Goal: Task Accomplishment & Management: Use online tool/utility

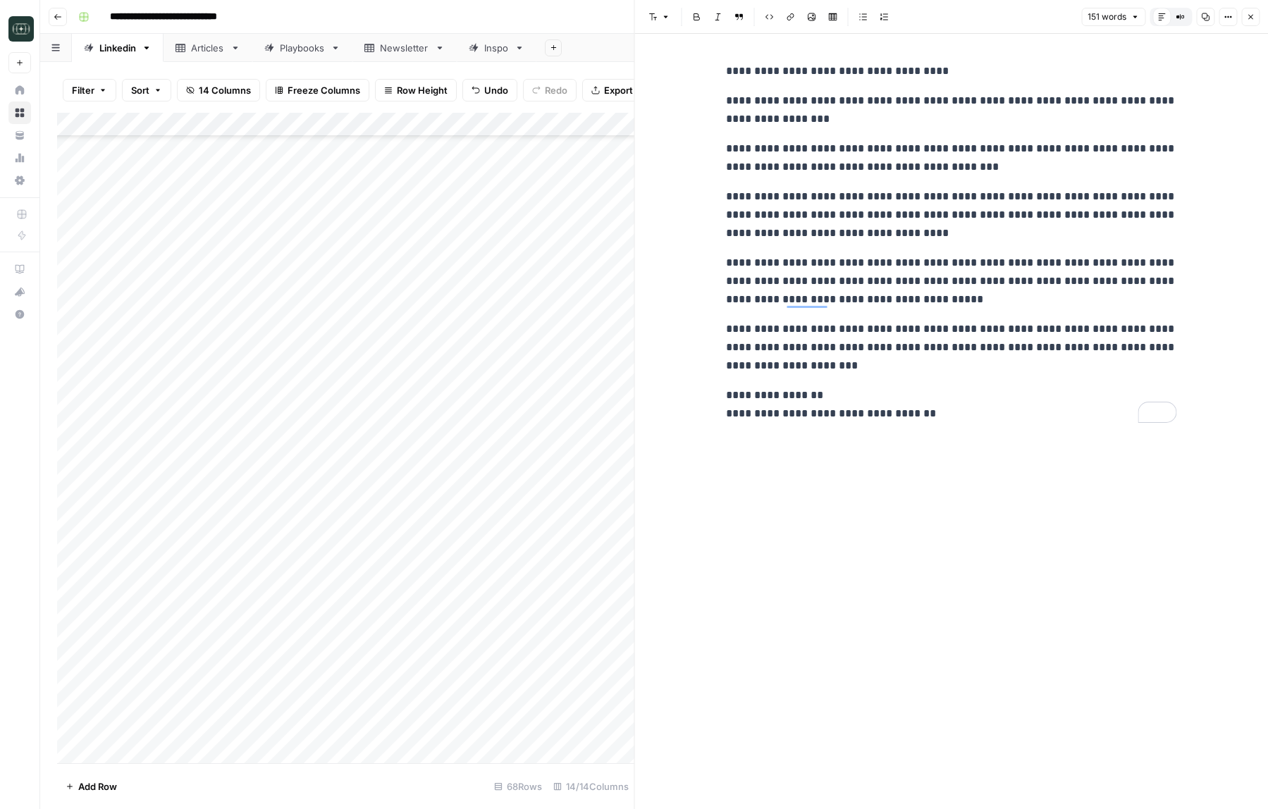
scroll to position [1025, 0]
click at [55, 16] on icon "button" at bounding box center [57, 17] width 7 height 6
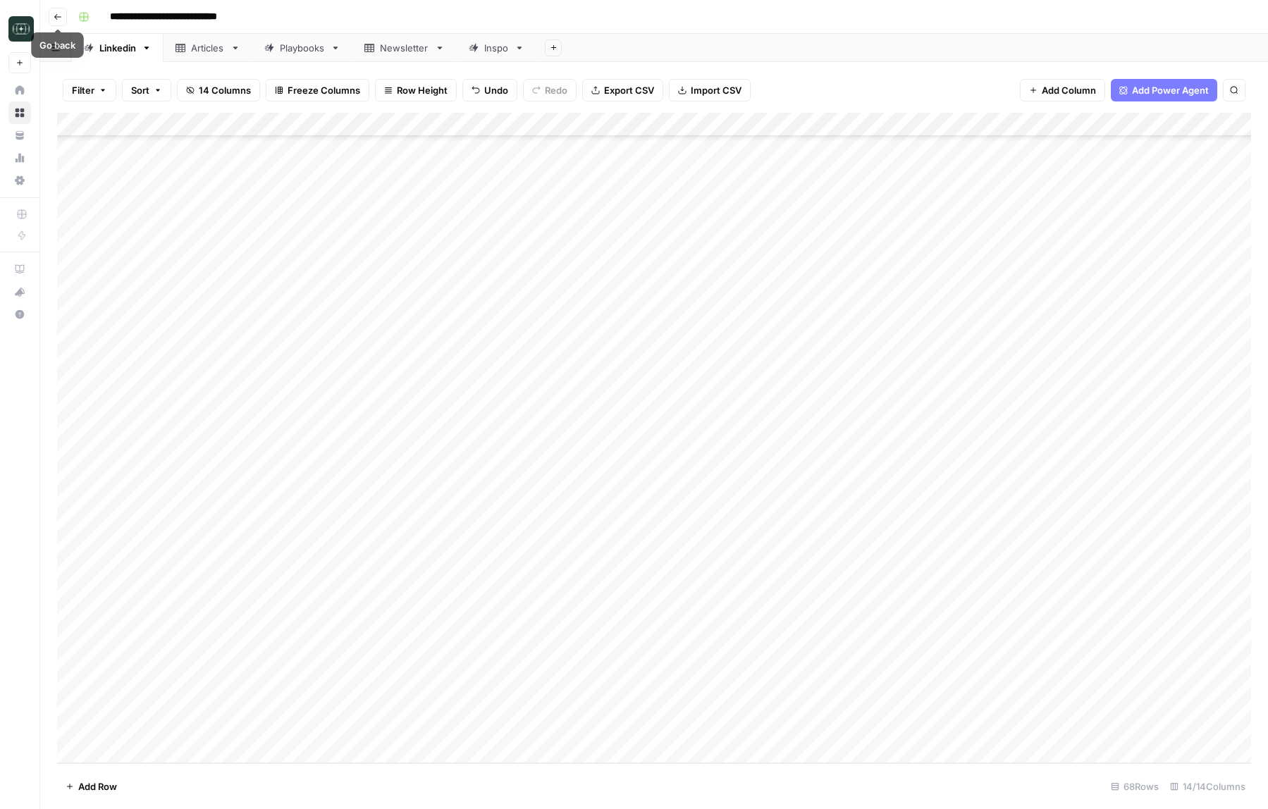
click at [61, 16] on span "Go back" at bounding box center [61, 16] width 1 height 1
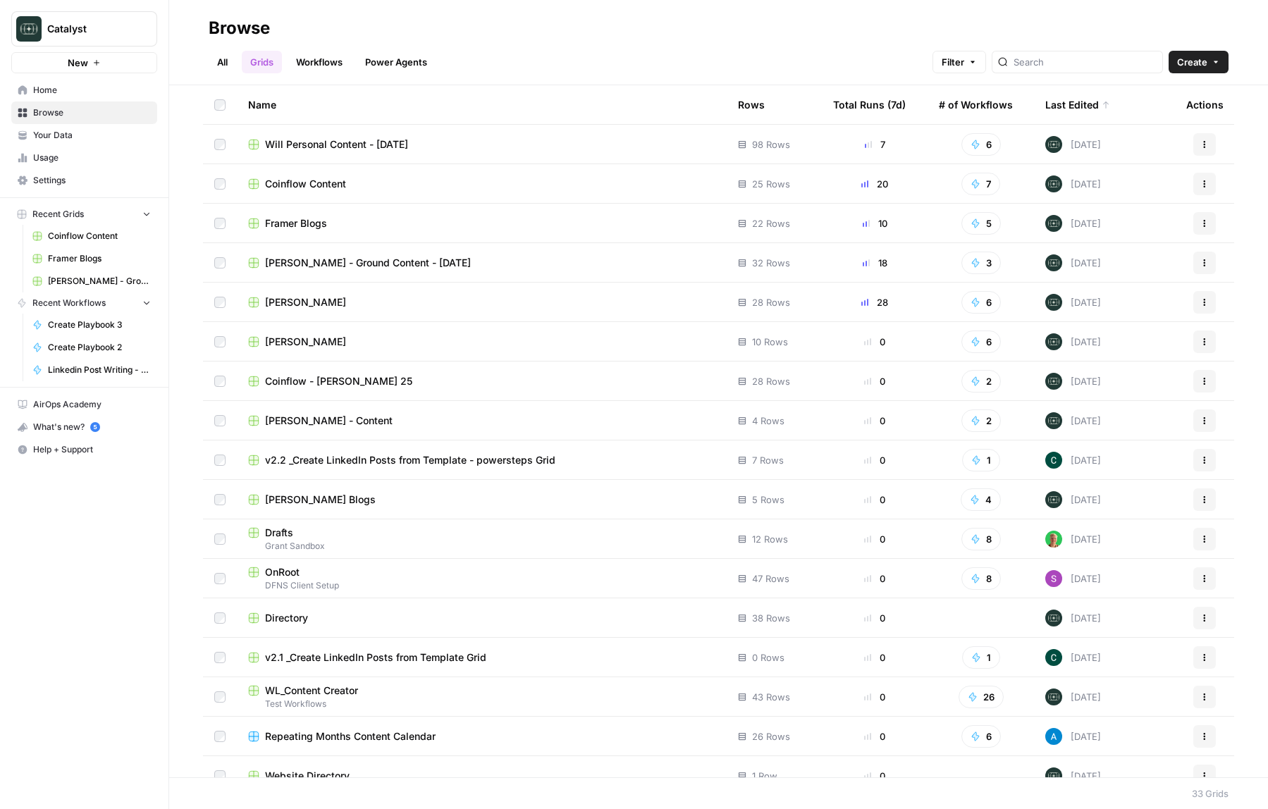
click at [316, 226] on span "Framer Blogs" at bounding box center [296, 223] width 62 height 14
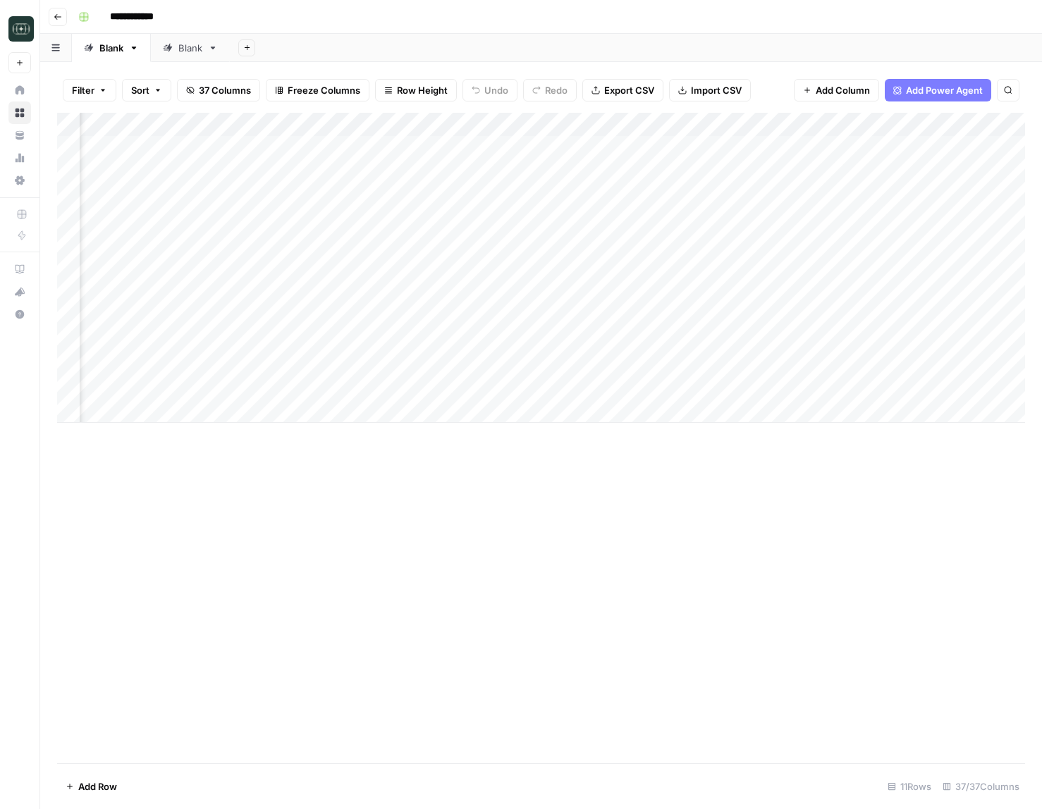
scroll to position [0, 1281]
click at [887, 336] on div "Add Column" at bounding box center [541, 268] width 968 height 310
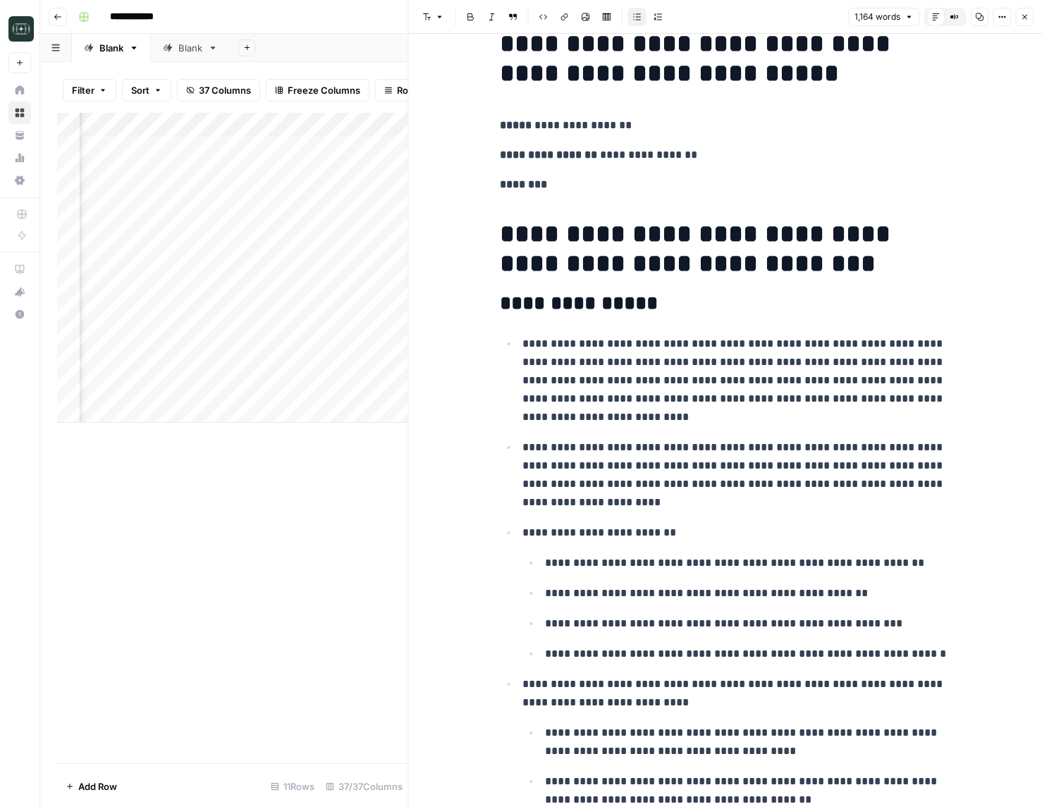
scroll to position [35, 0]
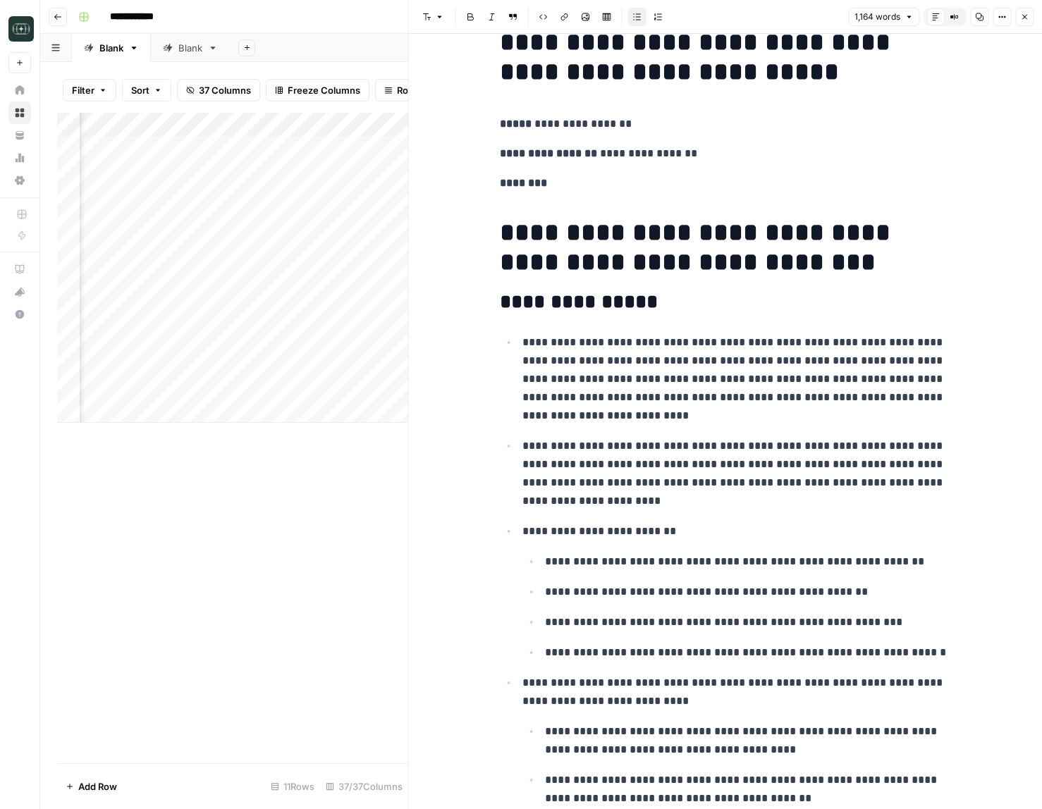
drag, startPoint x: 1026, startPoint y: 22, endPoint x: 1029, endPoint y: 278, distance: 256.6
click at [1025, 23] on button "Close" at bounding box center [1024, 17] width 18 height 18
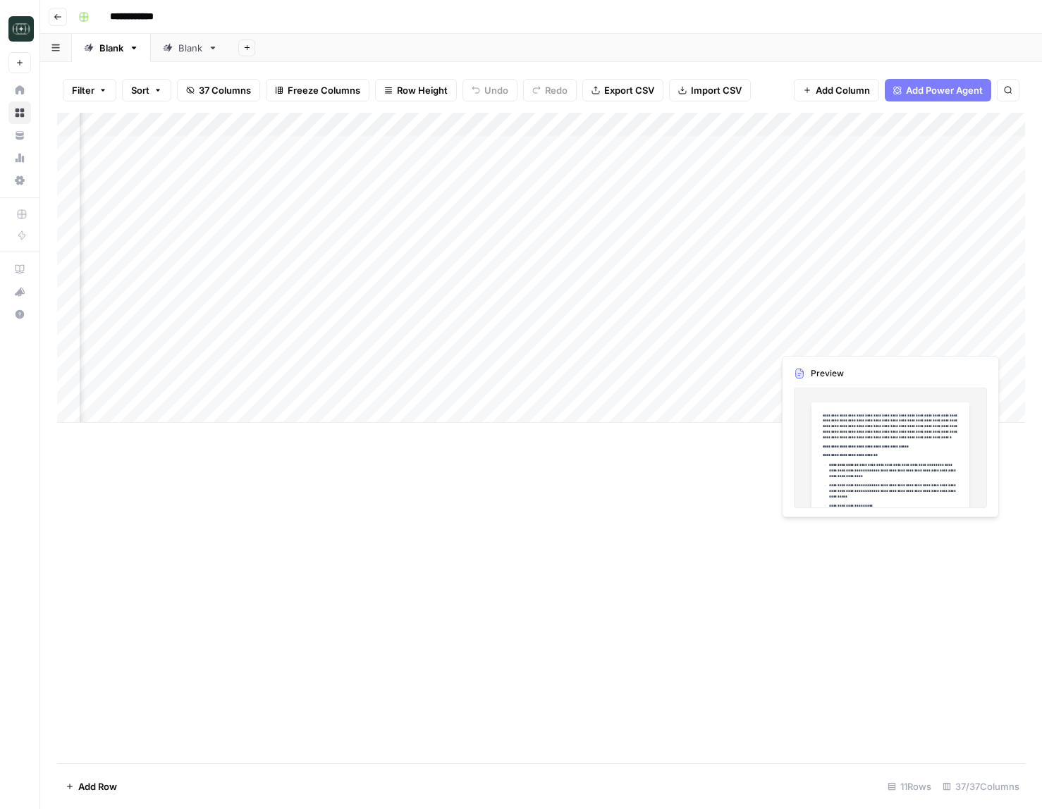
scroll to position [0, 2305]
drag, startPoint x: 927, startPoint y: 339, endPoint x: 942, endPoint y: 338, distance: 14.8
click at [927, 339] on div "Add Column" at bounding box center [541, 268] width 968 height 310
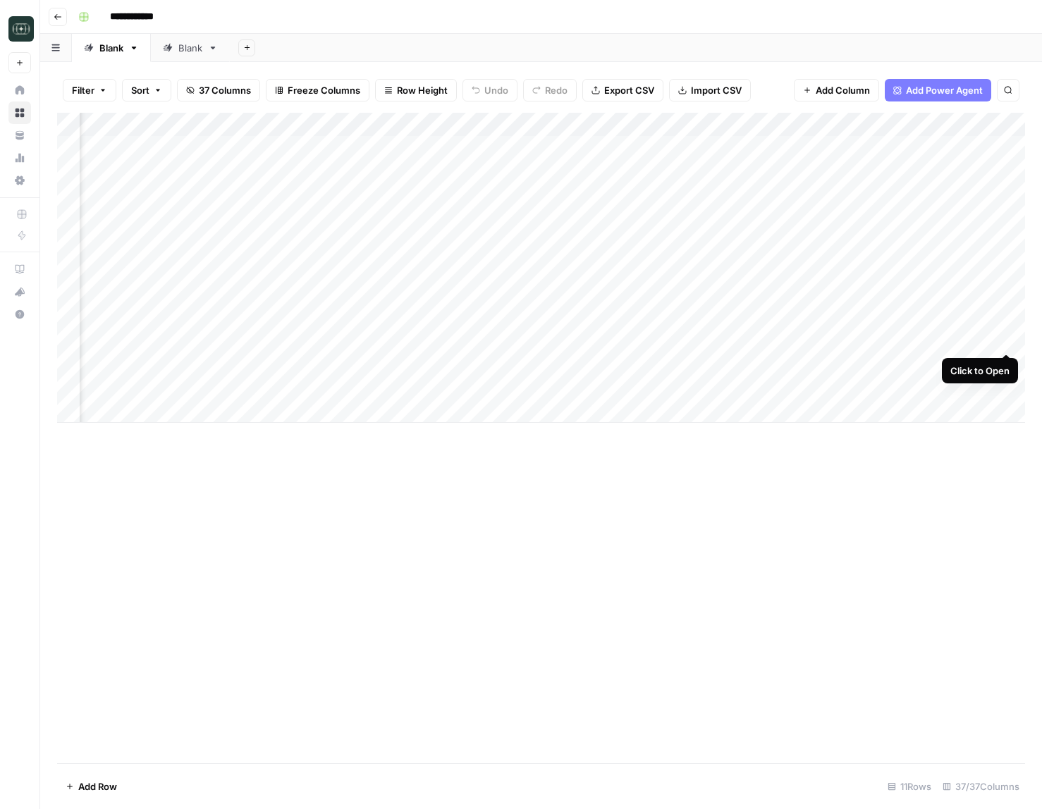
click at [1011, 340] on div "Add Column" at bounding box center [541, 268] width 968 height 310
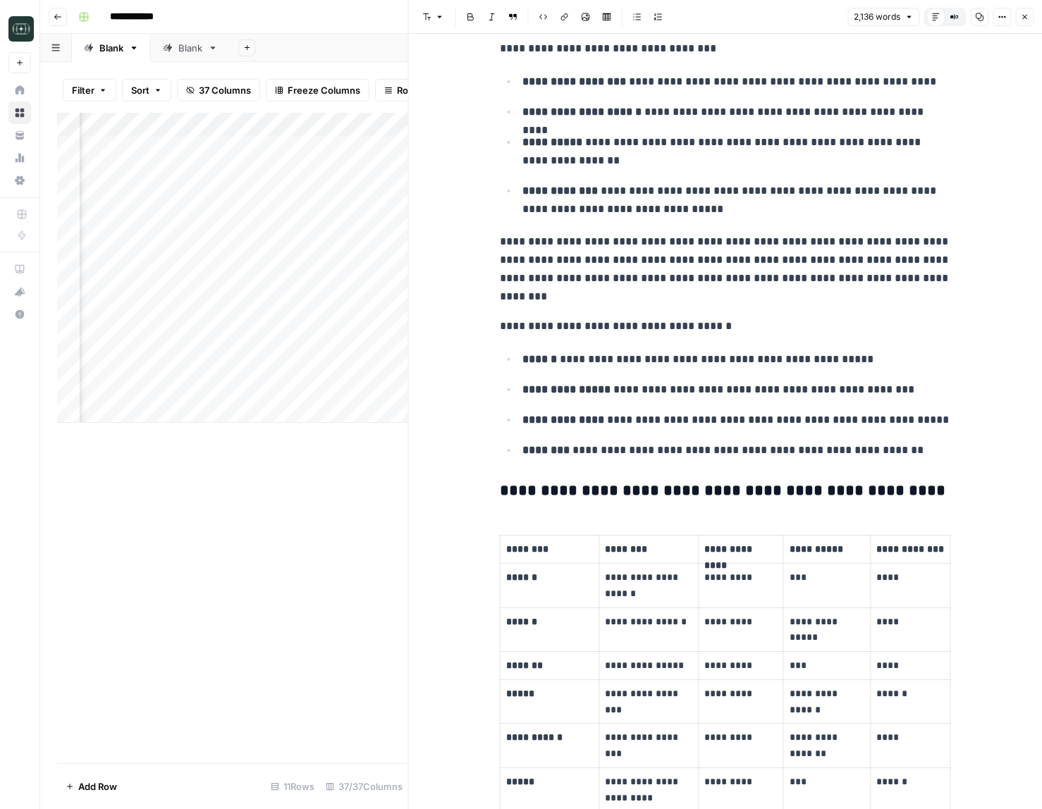
scroll to position [579, 0]
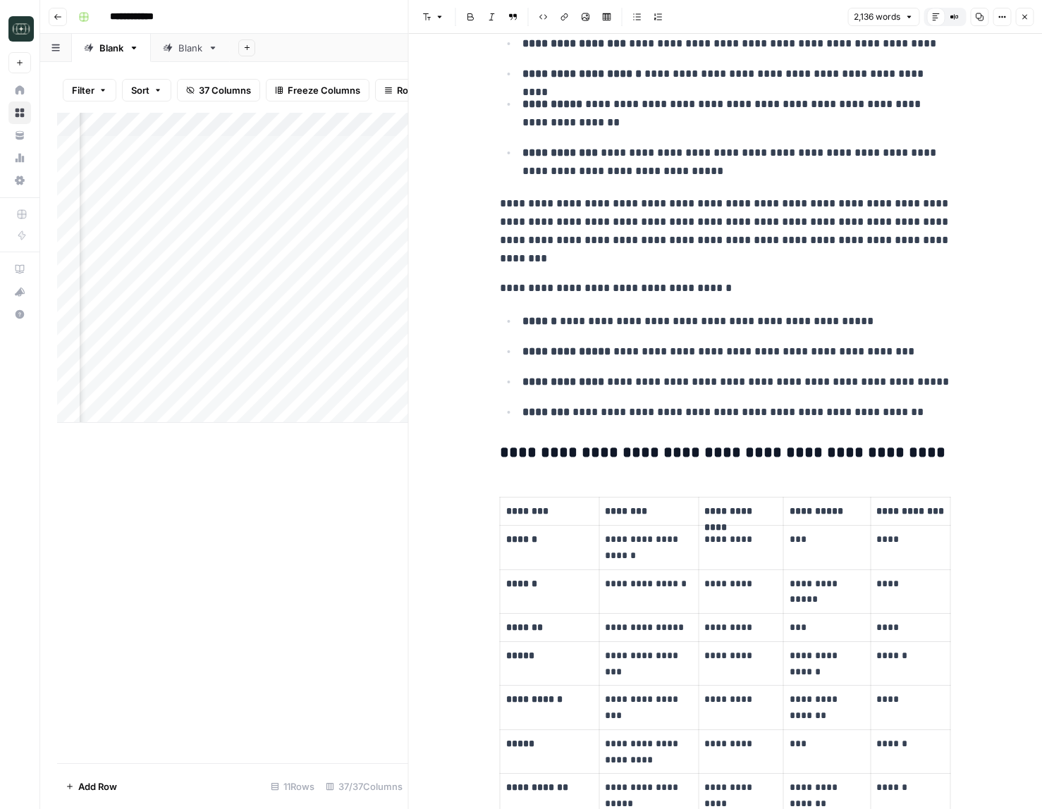
click at [766, 338] on ul "**********" at bounding box center [725, 367] width 451 height 110
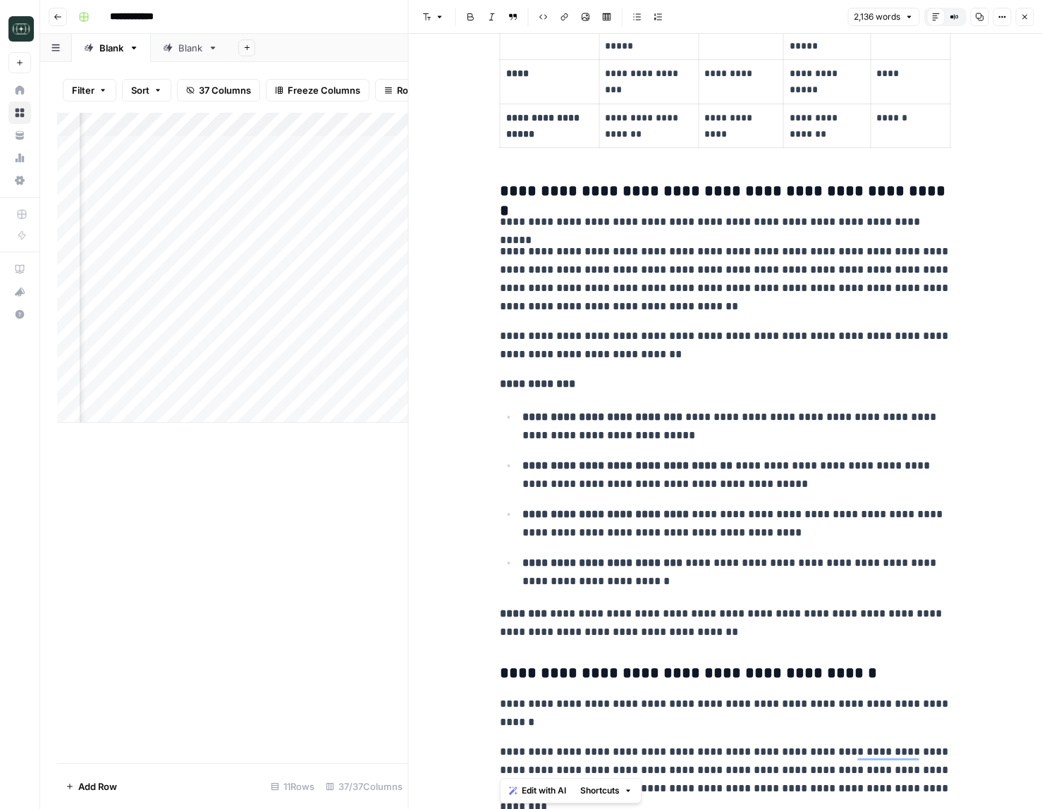
click at [768, 339] on p "**********" at bounding box center [725, 345] width 451 height 37
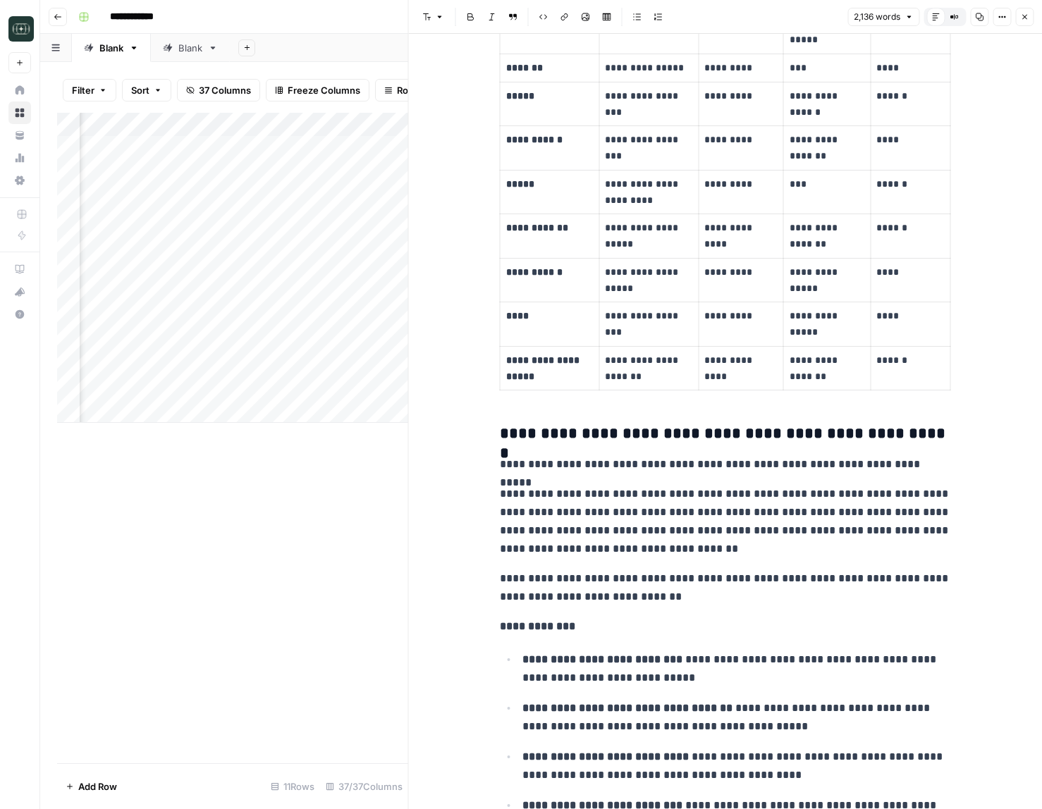
scroll to position [981, 0]
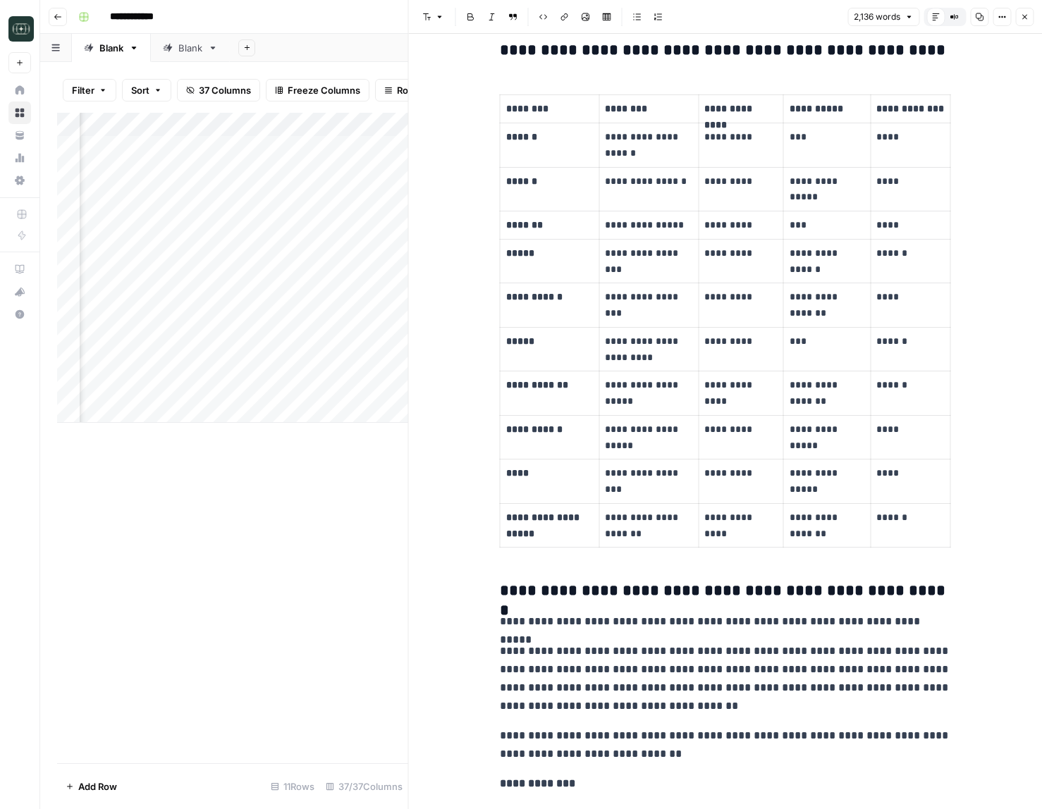
click at [977, 18] on icon "button" at bounding box center [979, 17] width 8 height 8
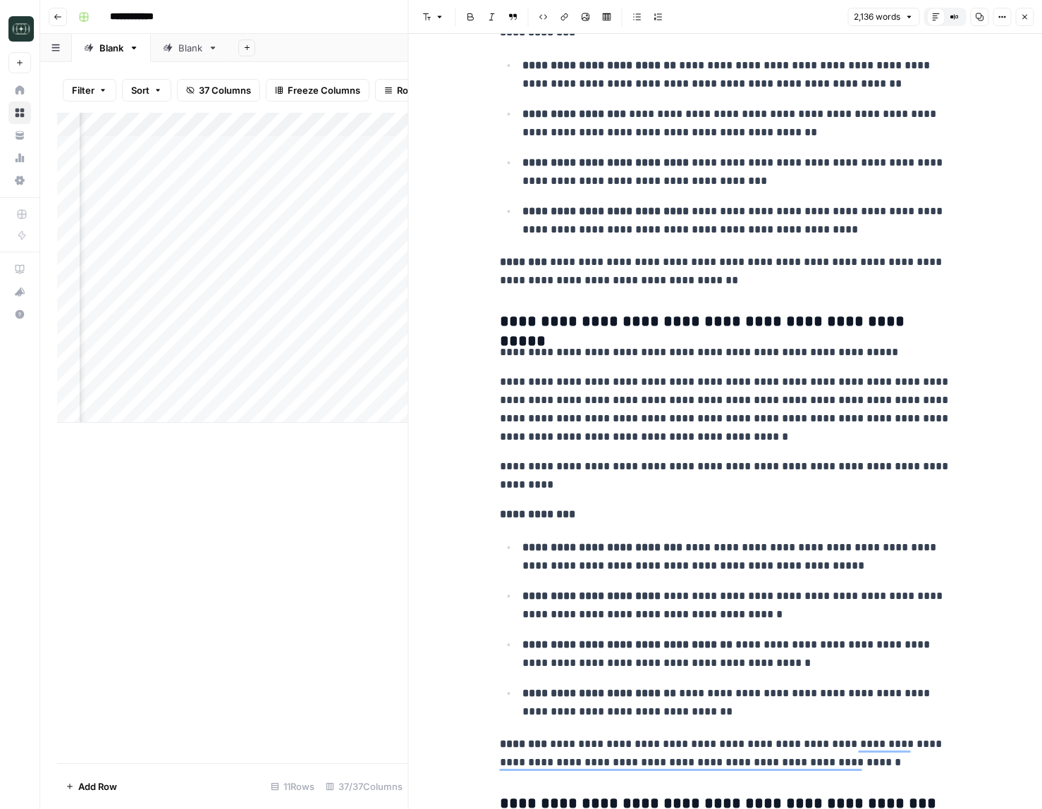
scroll to position [2341, 0]
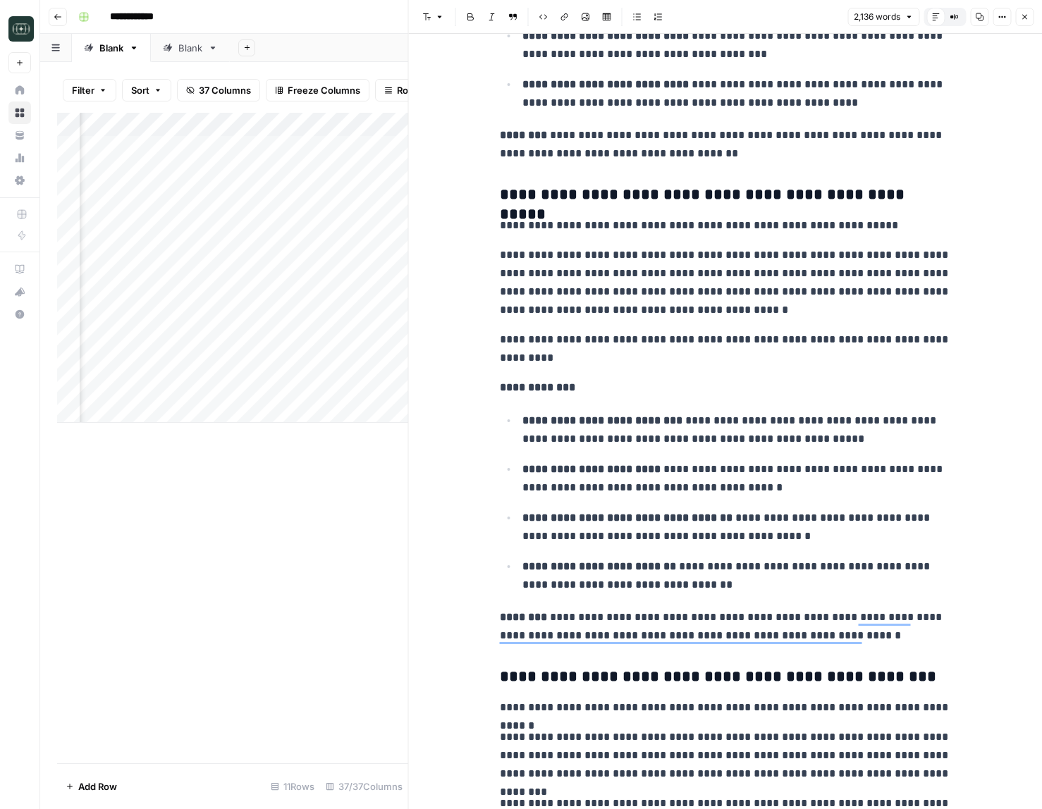
click at [1025, 16] on icon "button" at bounding box center [1024, 17] width 8 height 8
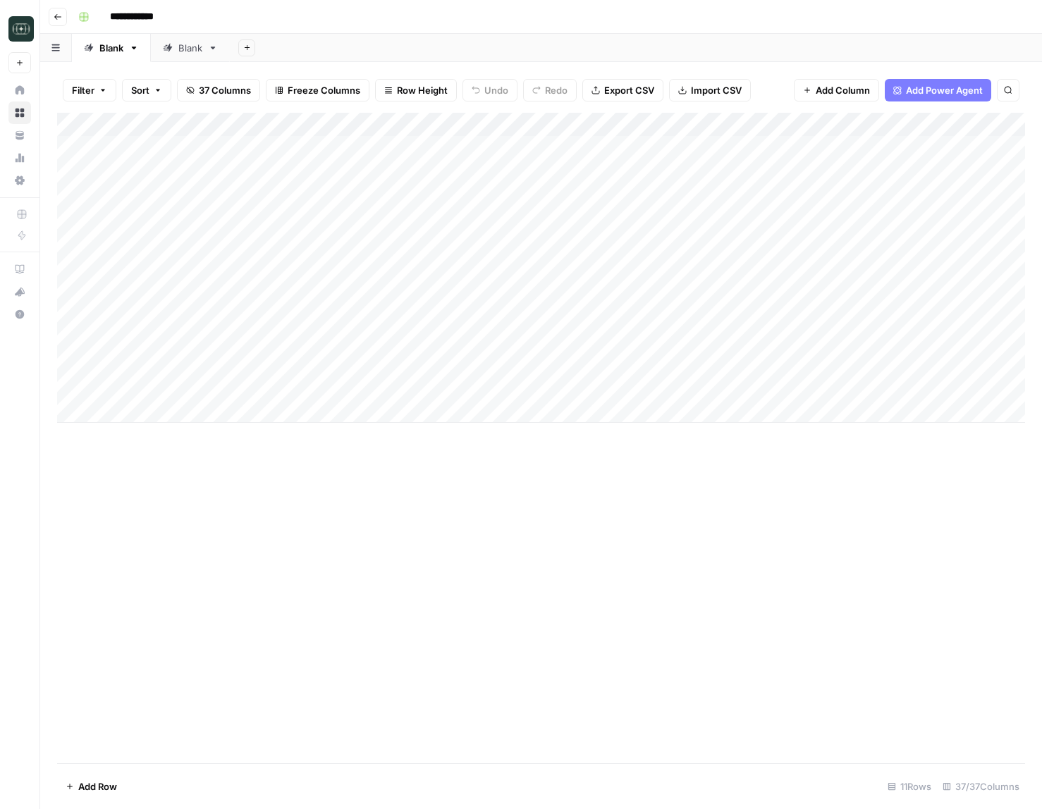
click at [432, 125] on div "Add Column" at bounding box center [541, 268] width 968 height 310
click at [429, 125] on div "Add Column" at bounding box center [541, 268] width 968 height 310
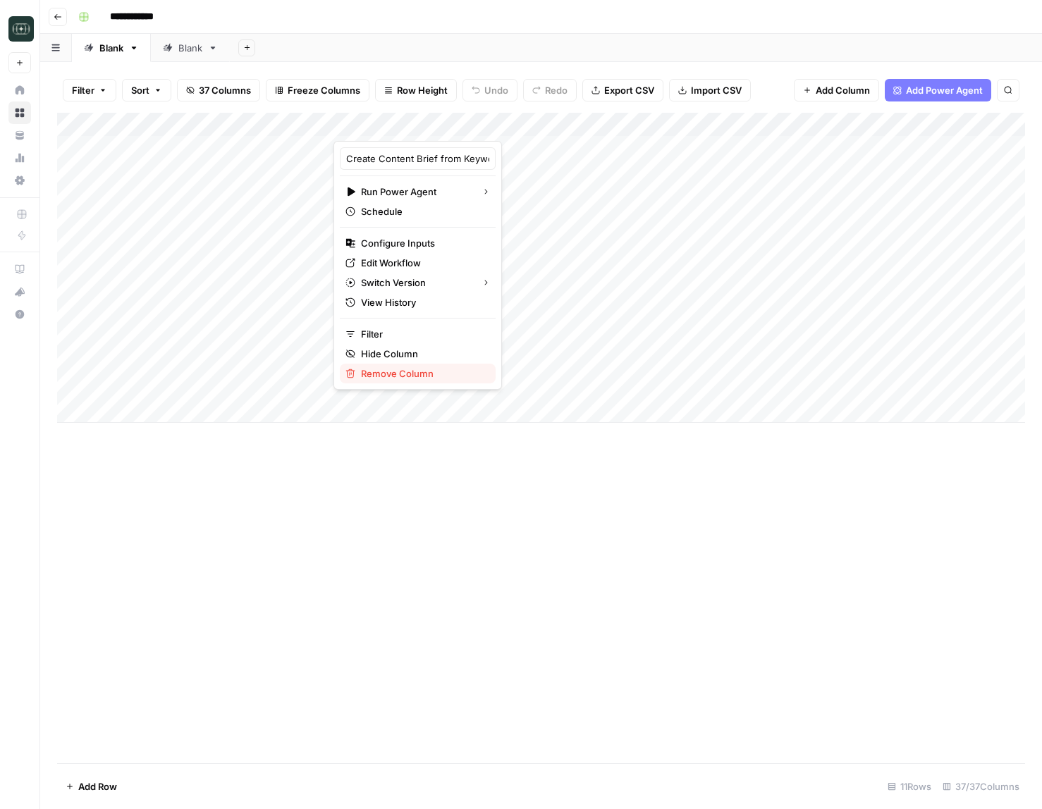
click at [397, 376] on span "Remove Column" at bounding box center [422, 373] width 123 height 14
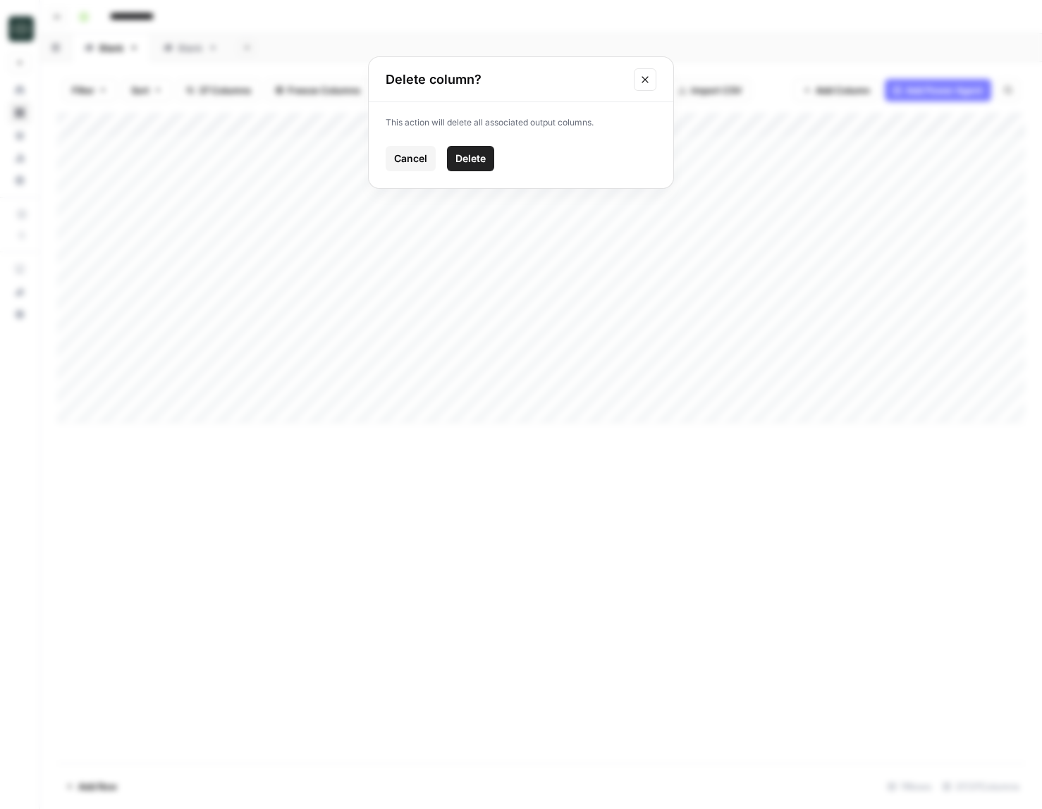
click at [480, 162] on span "Delete" at bounding box center [470, 159] width 30 height 14
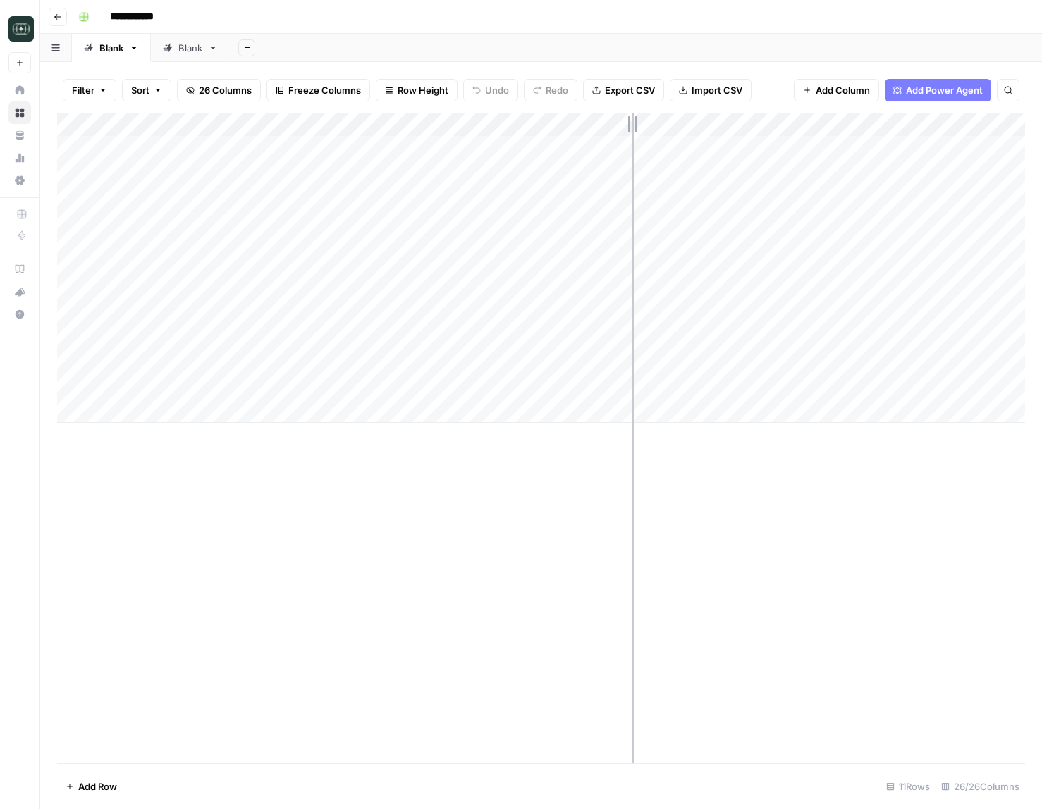
drag, startPoint x: 659, startPoint y: 130, endPoint x: 624, endPoint y: 130, distance: 35.2
click at [624, 130] on div "Add Column" at bounding box center [541, 268] width 968 height 310
